Goal: Information Seeking & Learning: Learn about a topic

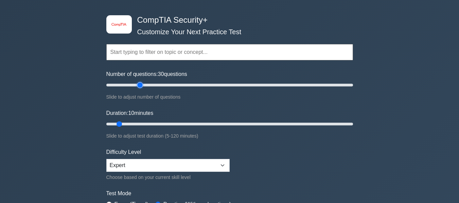
drag, startPoint x: 114, startPoint y: 87, endPoint x: 139, endPoint y: 87, distance: 24.8
type input "30"
click at [139, 87] on input "Number of questions: 30 questions" at bounding box center [229, 85] width 246 height 8
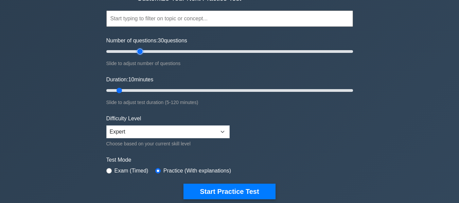
scroll to position [57, 0]
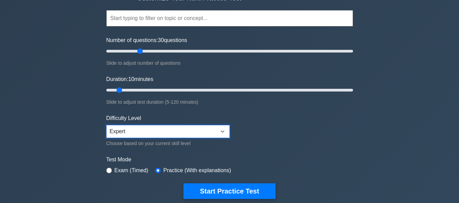
click at [138, 137] on select "Beginner Intermediate Expert" at bounding box center [167, 131] width 123 height 13
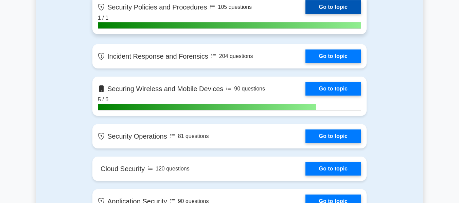
scroll to position [758, 0]
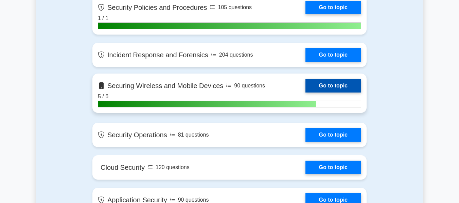
click at [329, 87] on link "Go to topic" at bounding box center [333, 86] width 56 height 14
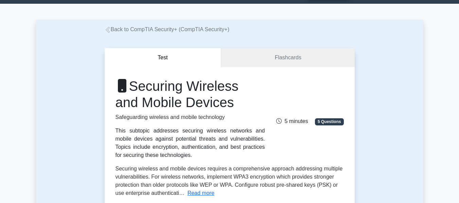
scroll to position [30, 0]
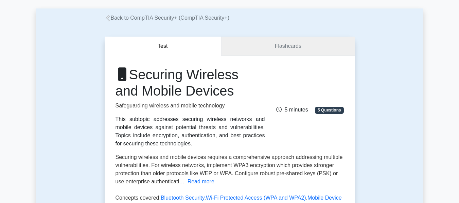
click at [263, 50] on link "Flashcards" at bounding box center [287, 46] width 133 height 19
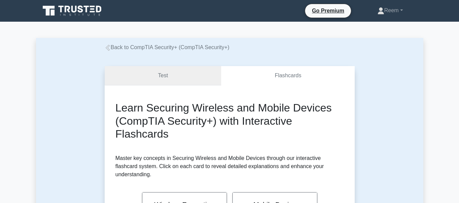
click at [149, 75] on link "Test" at bounding box center [163, 75] width 117 height 19
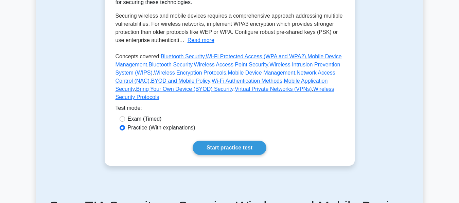
scroll to position [181, 0]
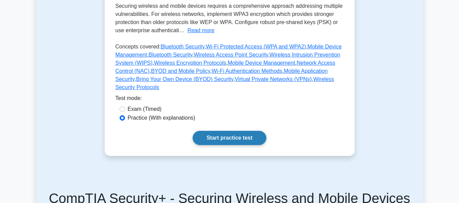
click at [225, 132] on link "Start practice test" at bounding box center [229, 138] width 74 height 14
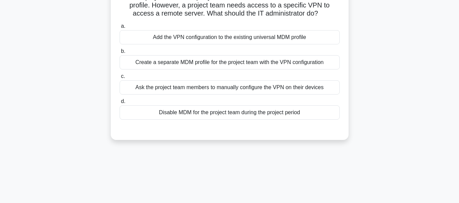
scroll to position [68, 0]
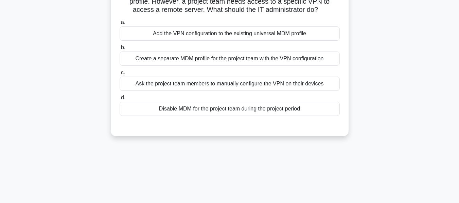
click at [299, 37] on div "Add the VPN configuration to the existing universal MDM profile" at bounding box center [229, 33] width 220 height 14
click at [119, 25] on input "a. Add the VPN configuration to the existing universal MDM profile" at bounding box center [119, 22] width 0 height 4
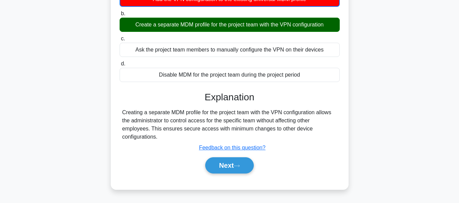
scroll to position [115, 0]
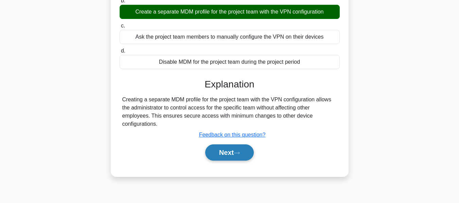
click at [235, 147] on button "Next" at bounding box center [229, 153] width 49 height 16
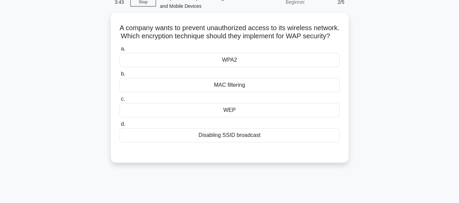
scroll to position [23, 0]
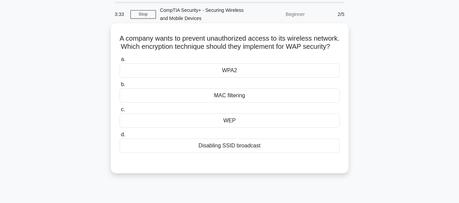
click at [249, 78] on div "WPA2" at bounding box center [229, 70] width 220 height 14
click at [119, 62] on input "a. WPA2" at bounding box center [119, 59] width 0 height 4
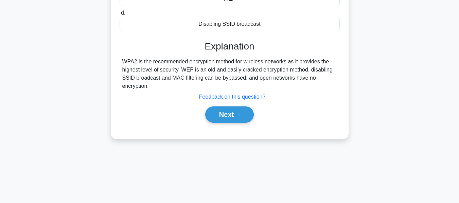
scroll to position [149, 0]
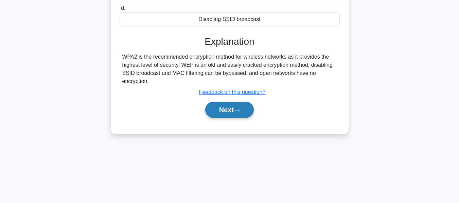
click at [234, 118] on button "Next" at bounding box center [229, 110] width 49 height 16
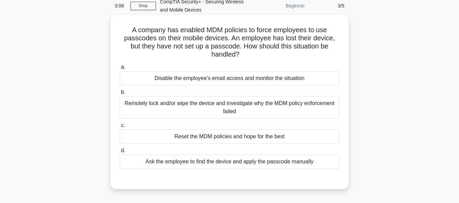
scroll to position [34, 0]
